Goal: Register for event/course

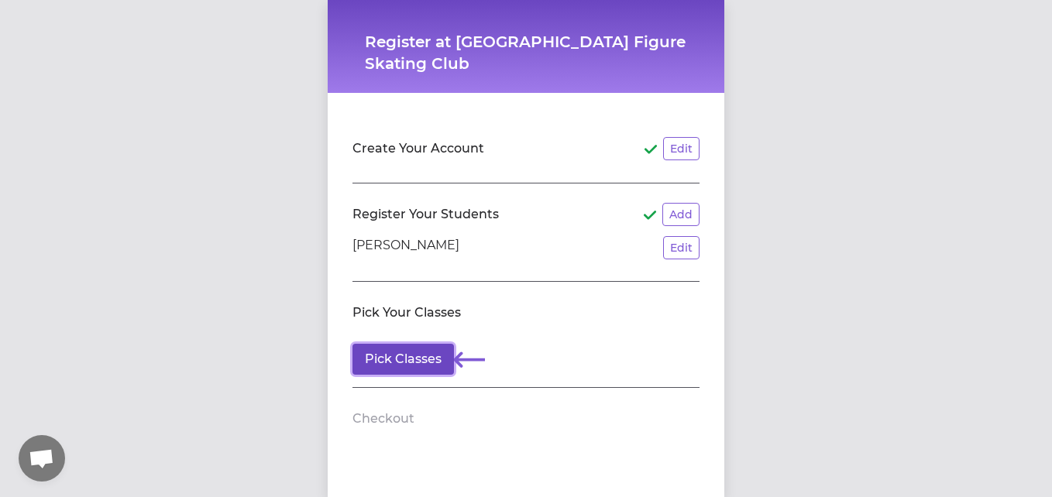
click at [383, 359] on button "Pick Classes" at bounding box center [402, 359] width 101 height 31
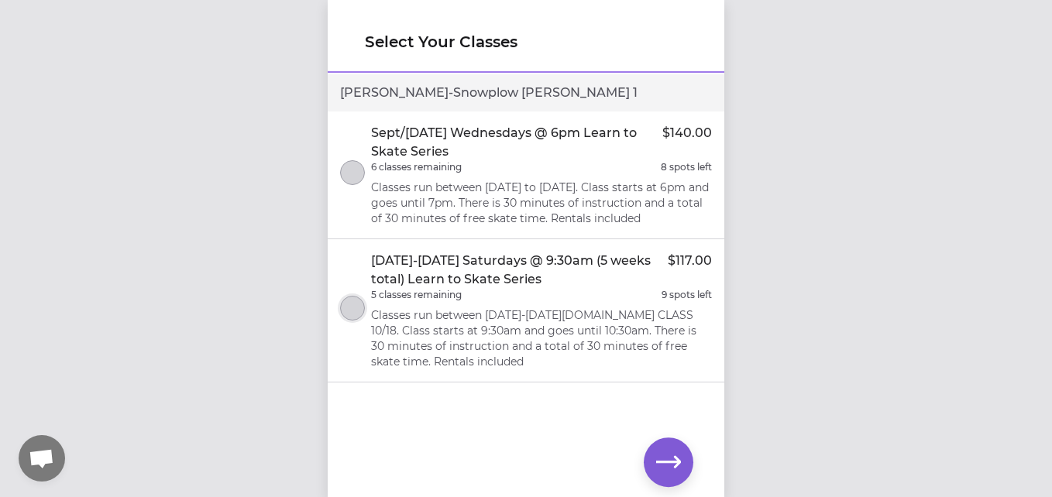
click at [345, 316] on button "select class" at bounding box center [352, 308] width 25 height 25
click at [673, 463] on icon "button" at bounding box center [668, 462] width 25 height 12
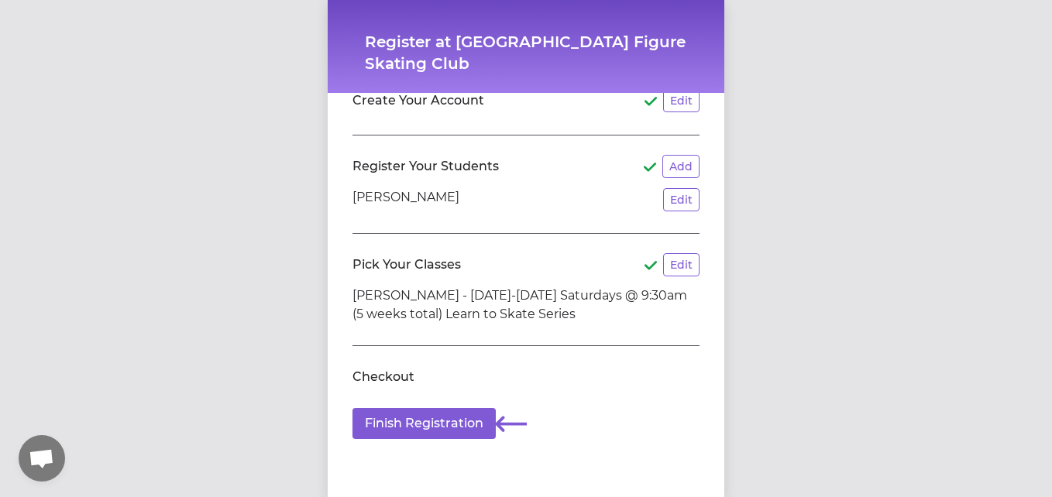
scroll to position [60, 0]
click at [377, 408] on button "Finish Registration" at bounding box center [423, 423] width 143 height 31
